Goal: Navigation & Orientation: Understand site structure

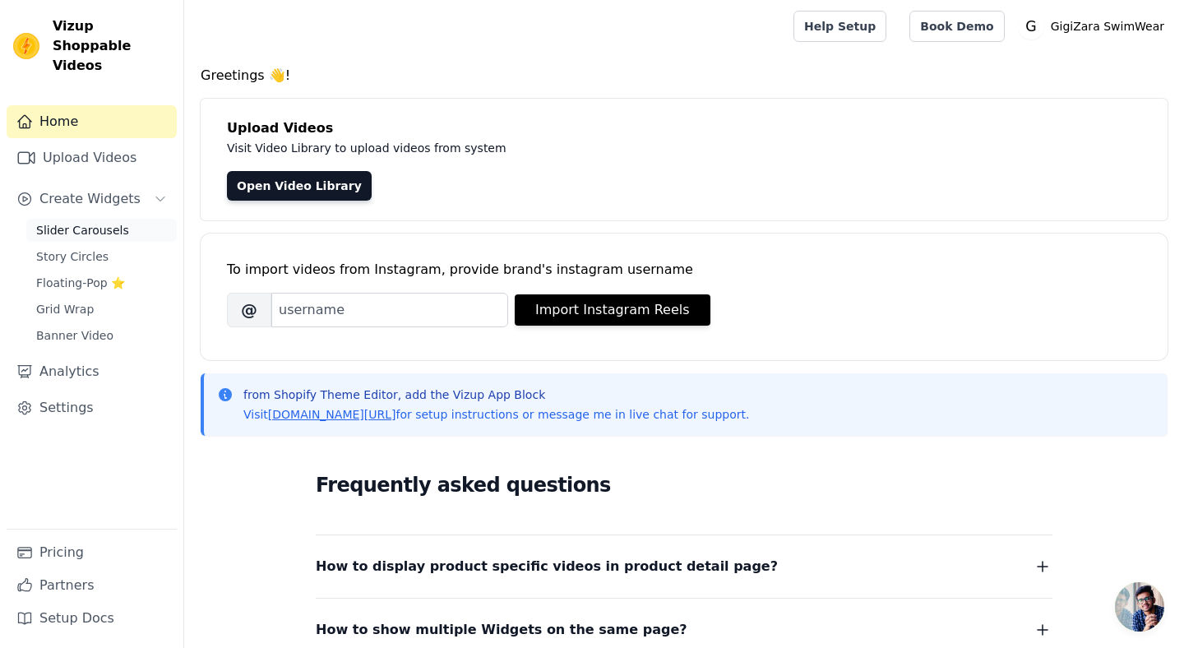
click at [109, 222] on span "Slider Carousels" at bounding box center [82, 230] width 93 height 16
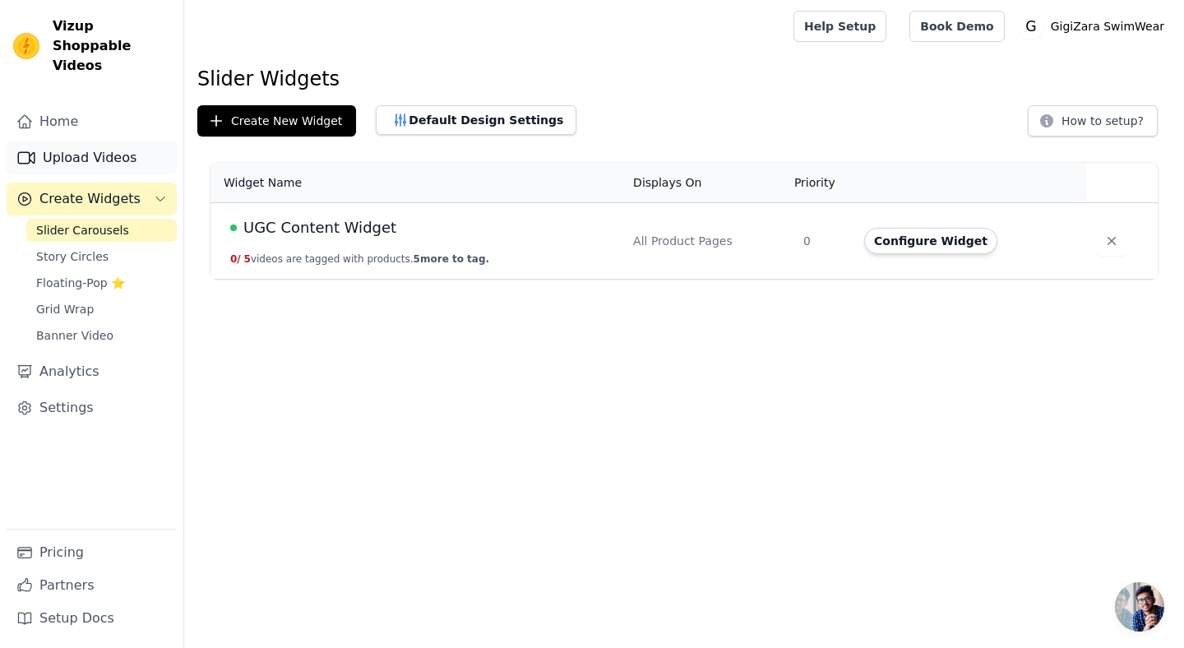
click at [97, 141] on link "Upload Videos" at bounding box center [92, 157] width 170 height 33
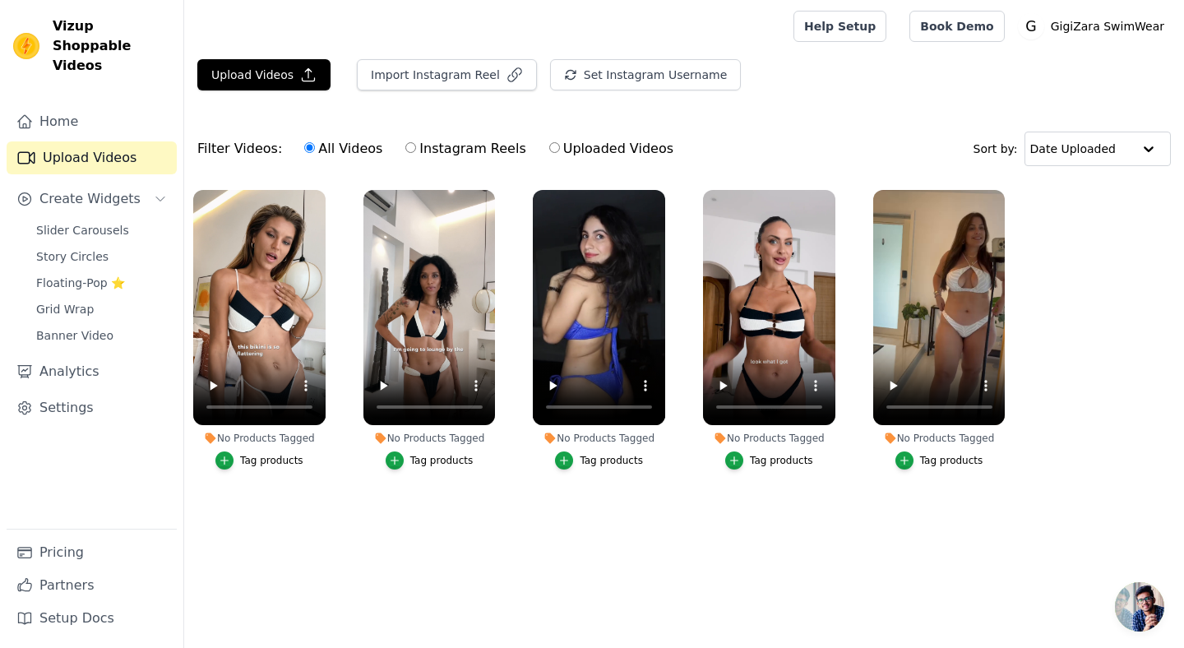
click at [743, 456] on button "Tag products" at bounding box center [769, 460] width 88 height 18
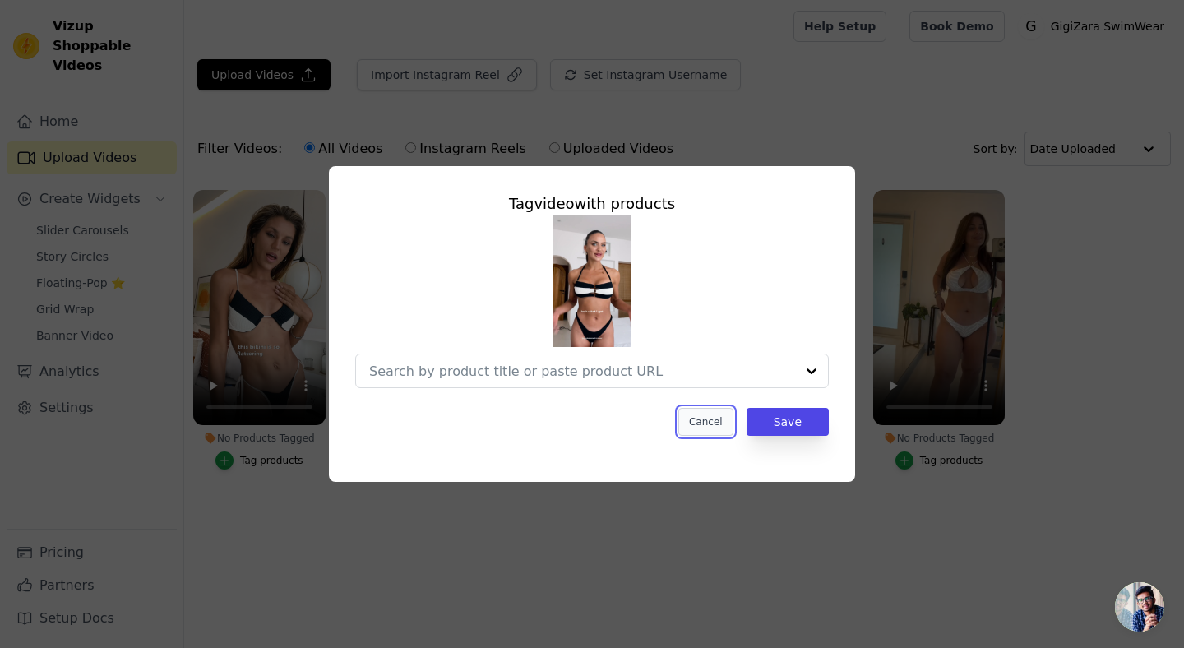
click at [704, 423] on button "Cancel" at bounding box center [705, 422] width 55 height 28
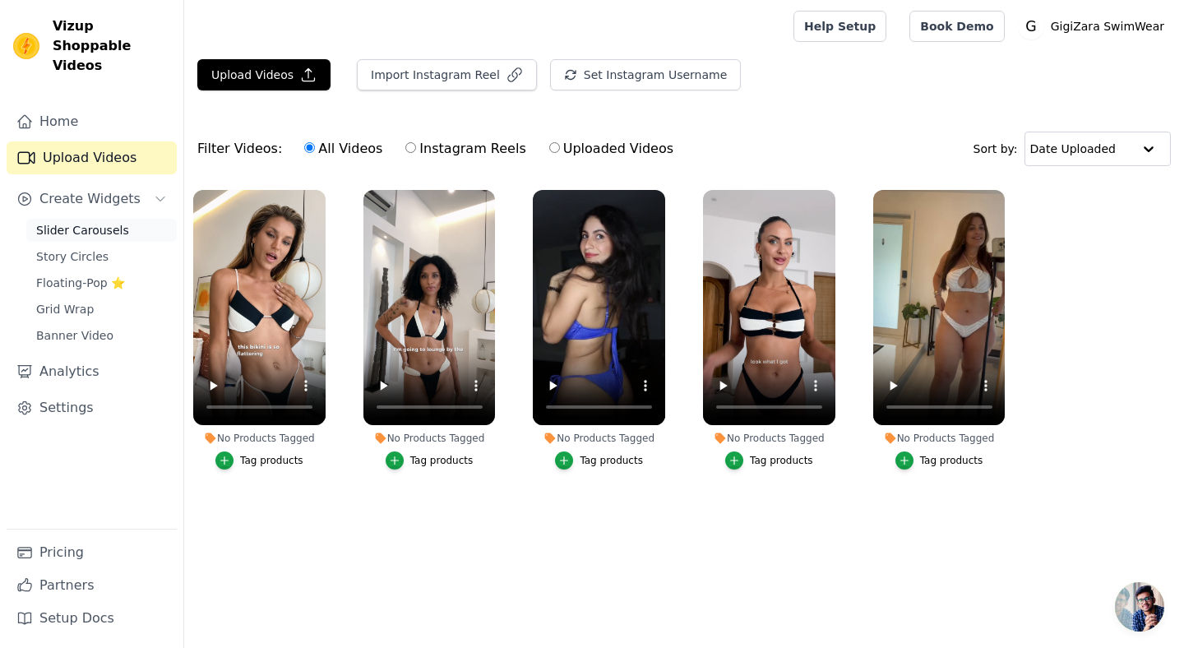
click at [86, 222] on span "Slider Carousels" at bounding box center [82, 230] width 93 height 16
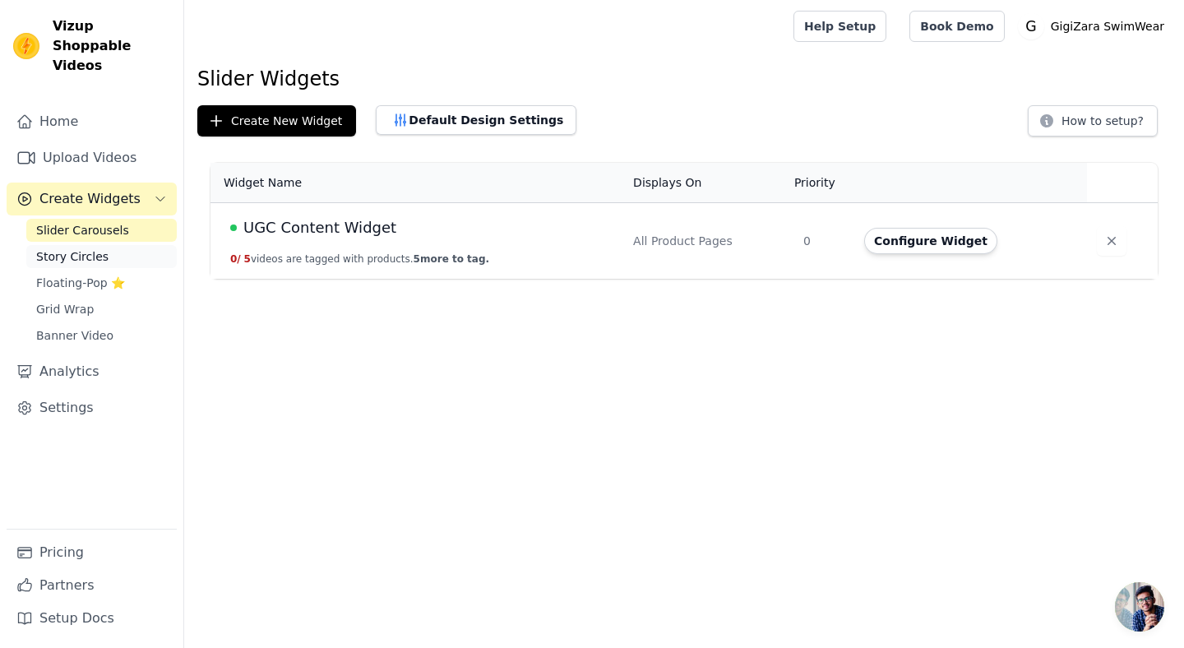
click at [85, 248] on span "Story Circles" at bounding box center [72, 256] width 72 height 16
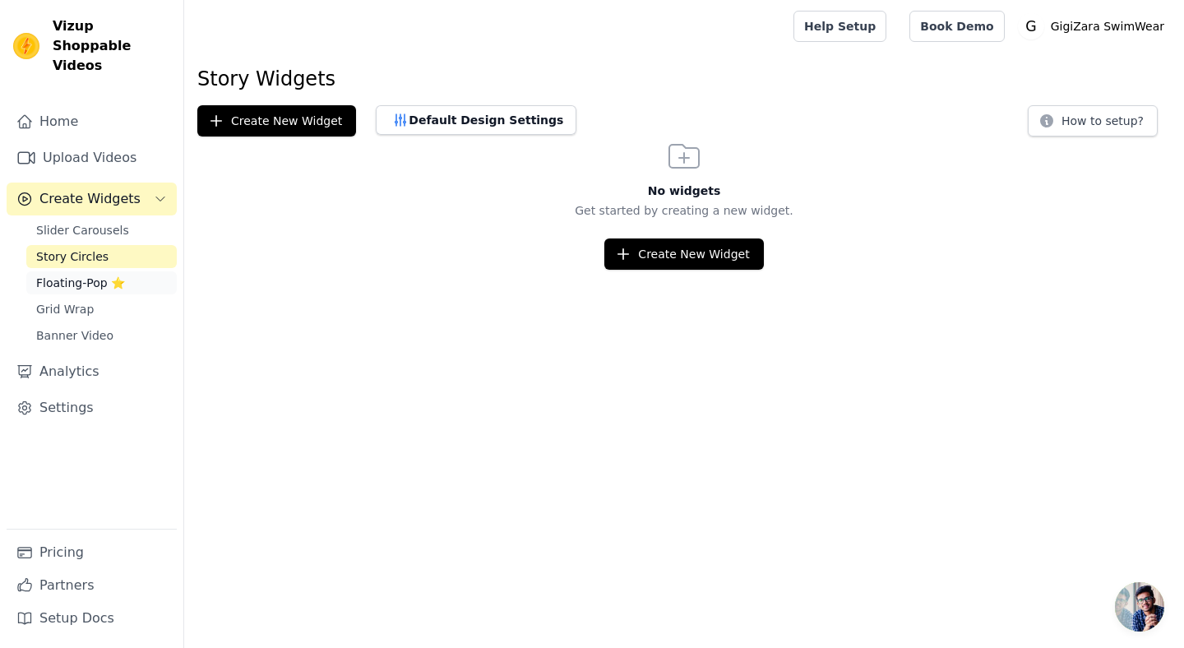
click at [77, 275] on span "Floating-Pop ⭐" at bounding box center [80, 283] width 89 height 16
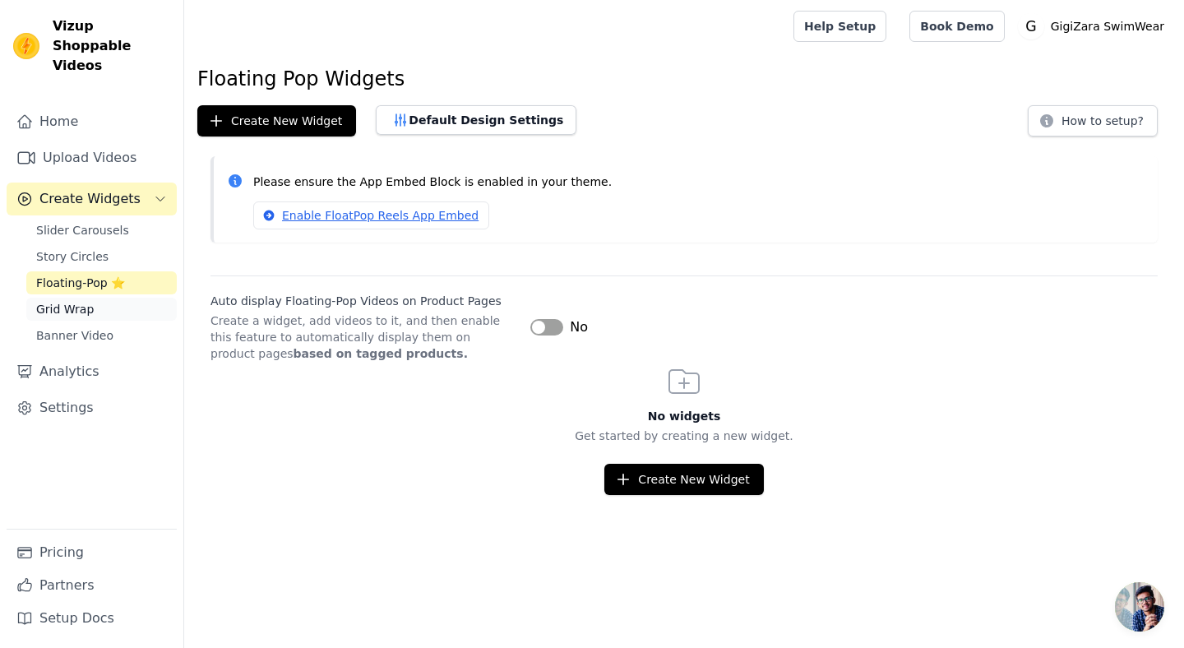
click at [77, 301] on span "Grid Wrap" at bounding box center [65, 309] width 58 height 16
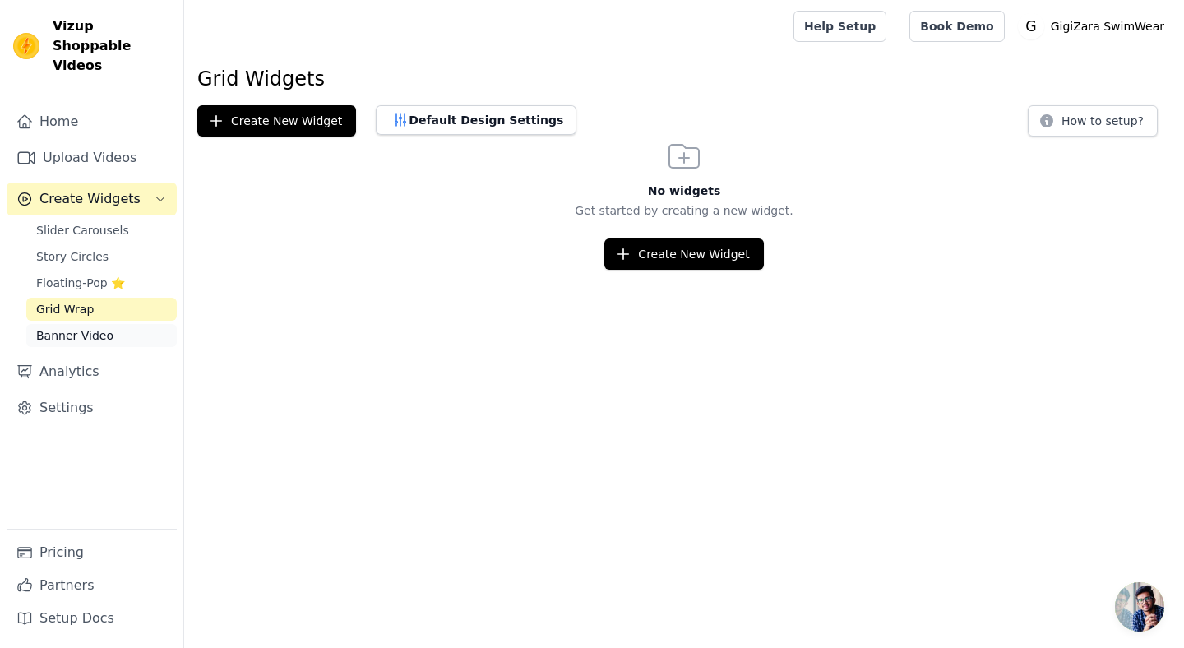
click at [79, 327] on span "Banner Video" at bounding box center [74, 335] width 77 height 16
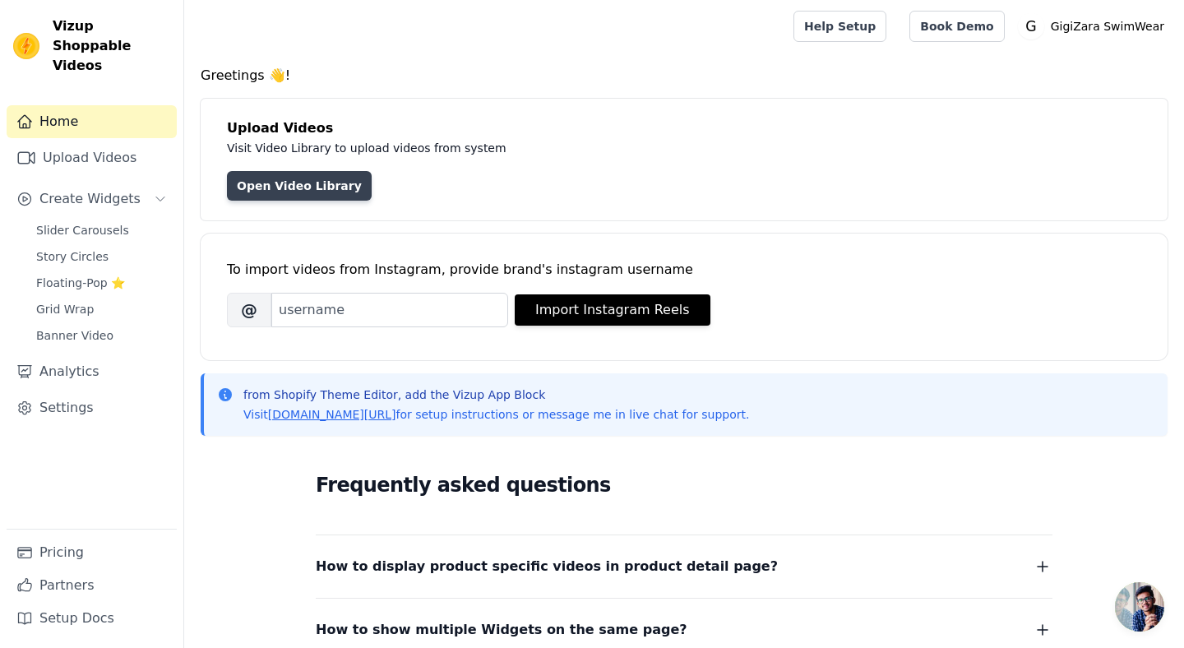
click at [308, 187] on link "Open Video Library" at bounding box center [299, 186] width 145 height 30
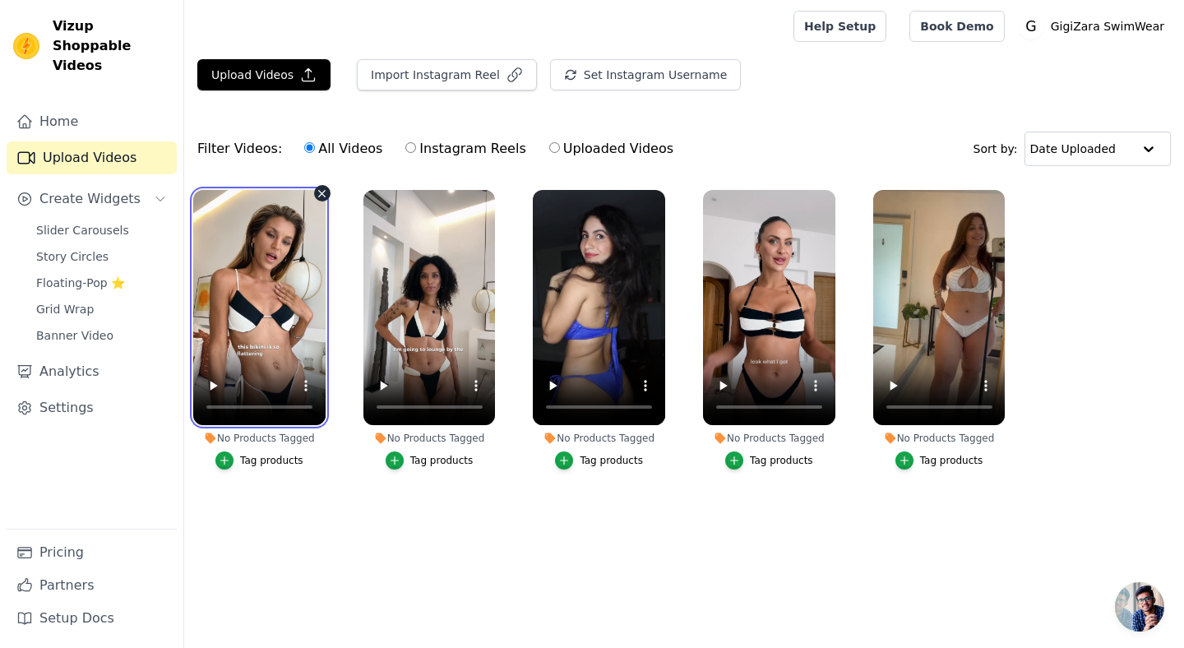
click at [229, 231] on video at bounding box center [259, 307] width 132 height 235
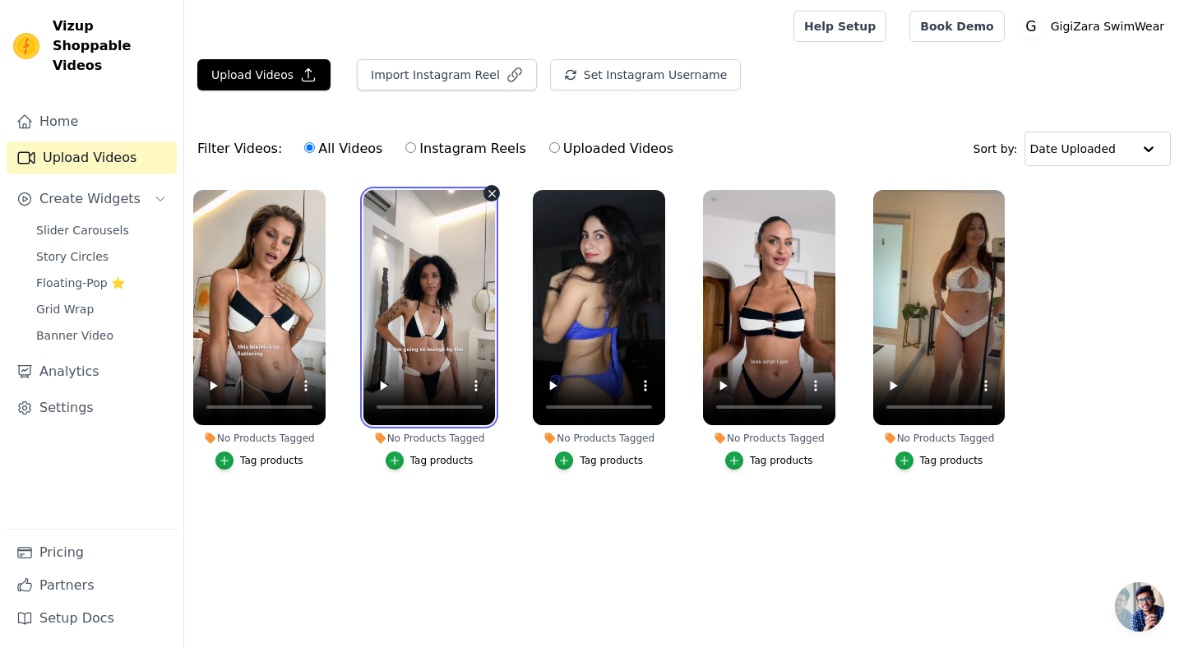
click at [439, 283] on video at bounding box center [429, 307] width 132 height 235
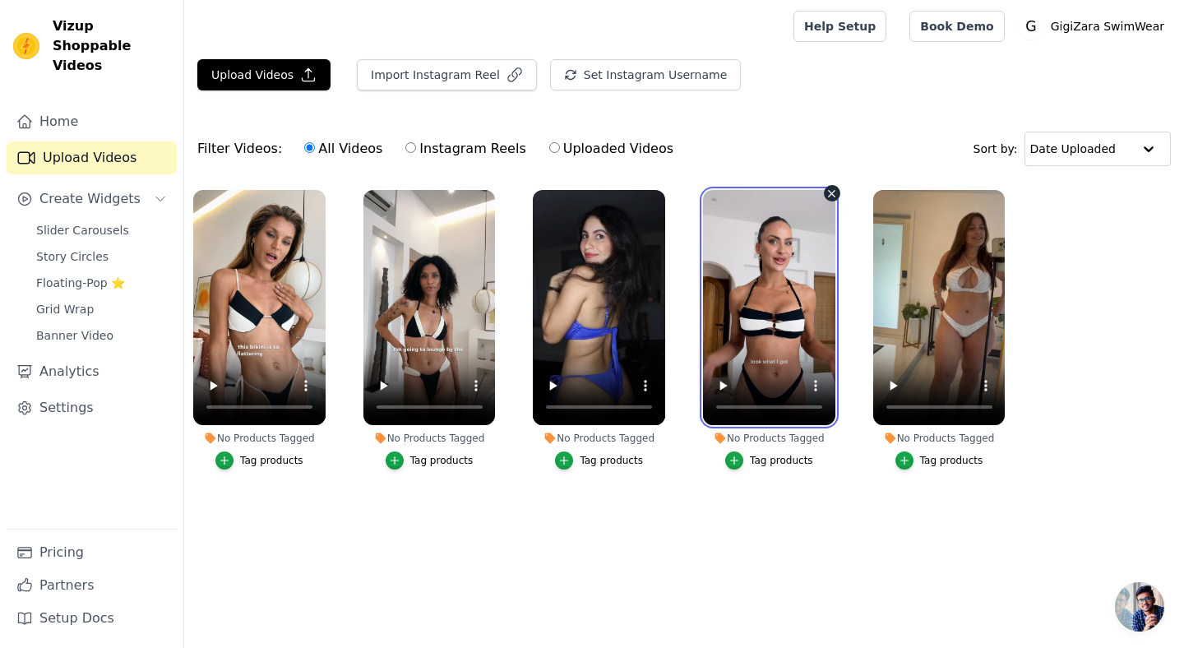
click at [799, 298] on video at bounding box center [769, 307] width 132 height 235
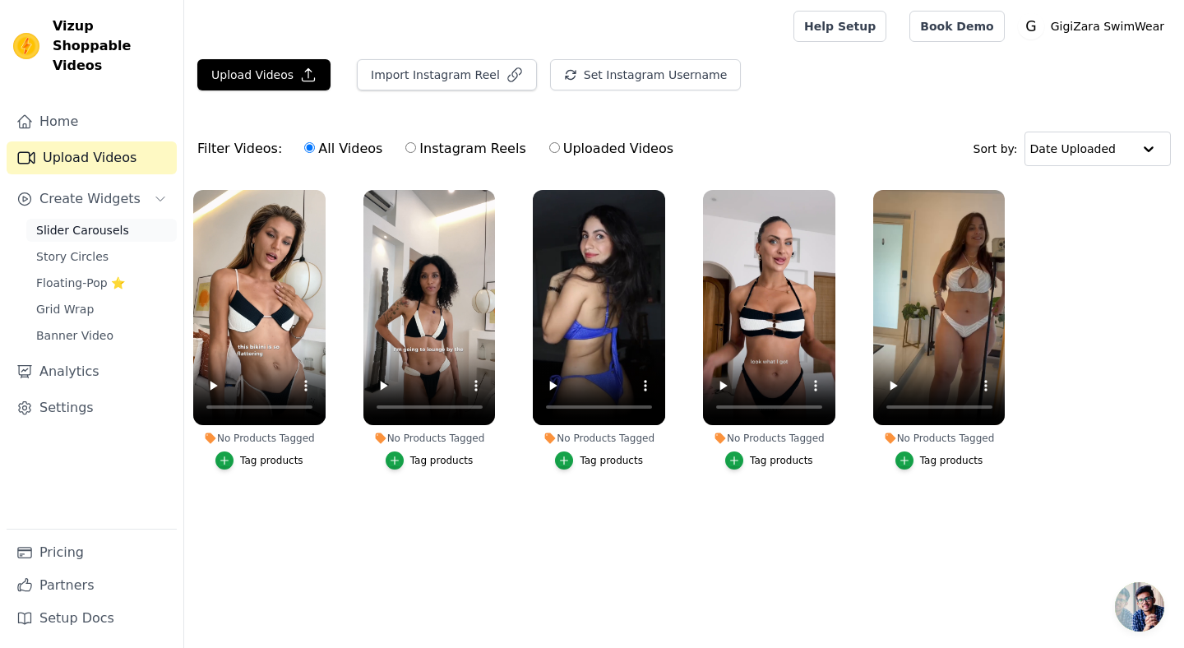
click at [101, 219] on link "Slider Carousels" at bounding box center [101, 230] width 150 height 23
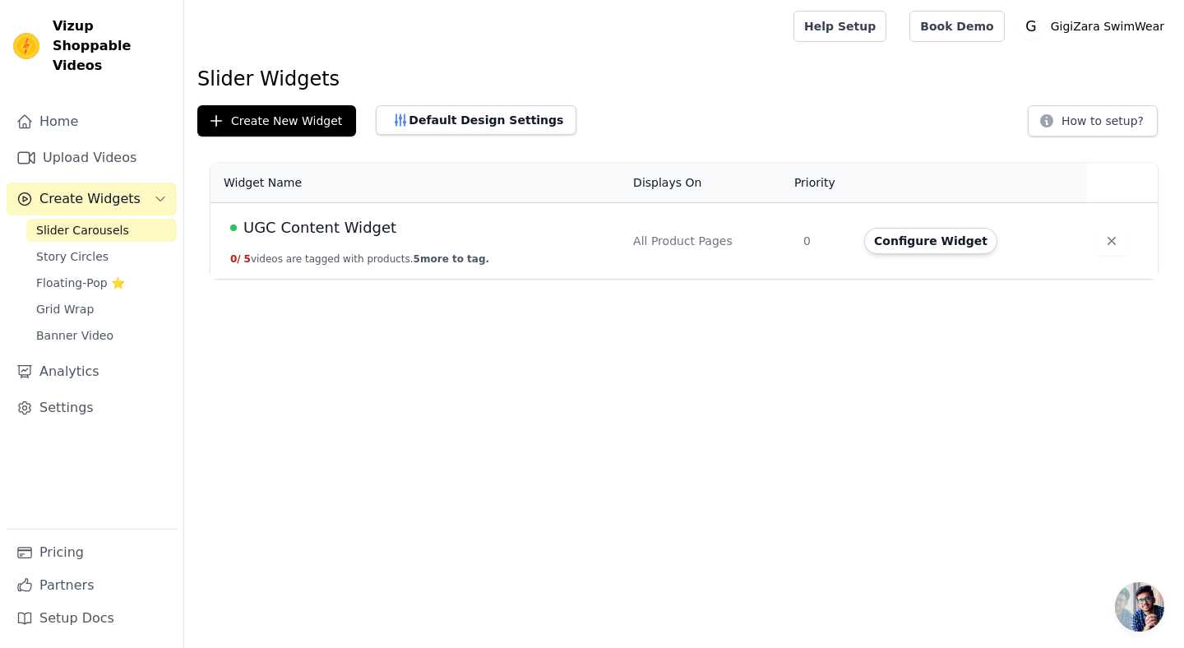
click at [421, 233] on div "UGC Content Widget" at bounding box center [421, 227] width 383 height 23
click at [78, 327] on span "Banner Video" at bounding box center [74, 335] width 77 height 16
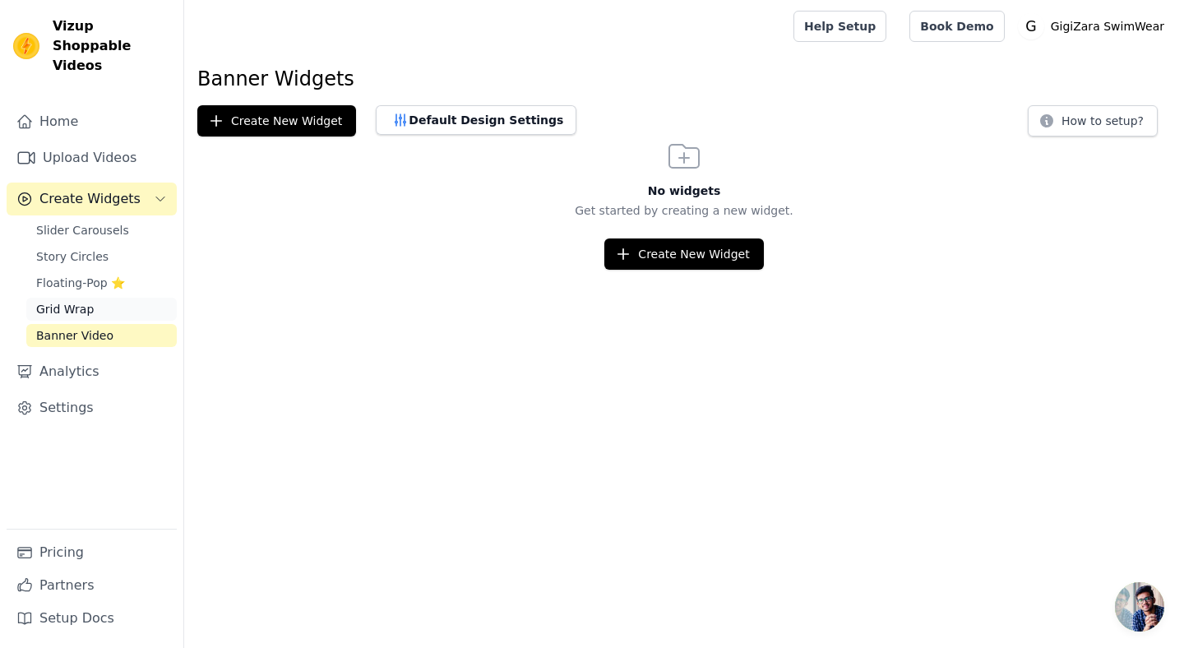
click at [77, 301] on span "Grid Wrap" at bounding box center [65, 309] width 58 height 16
